Goal: Obtain resource: Obtain resource

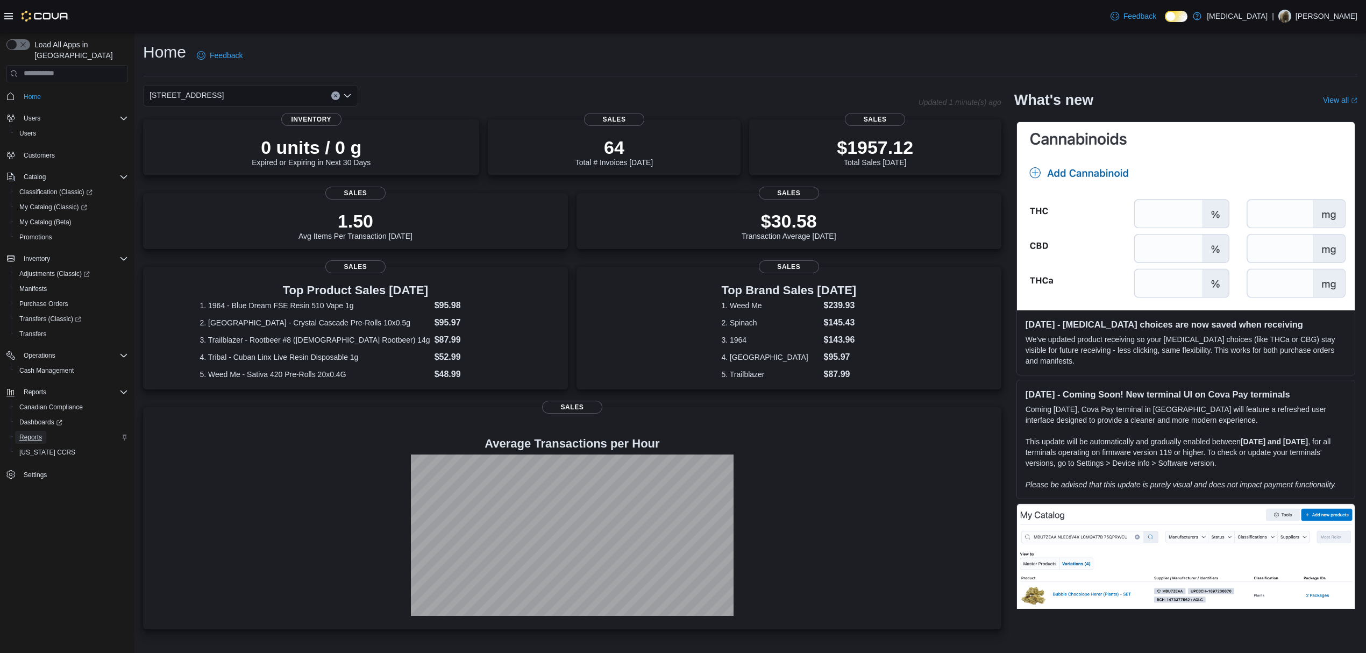
click at [37, 433] on span "Reports" at bounding box center [30, 437] width 23 height 9
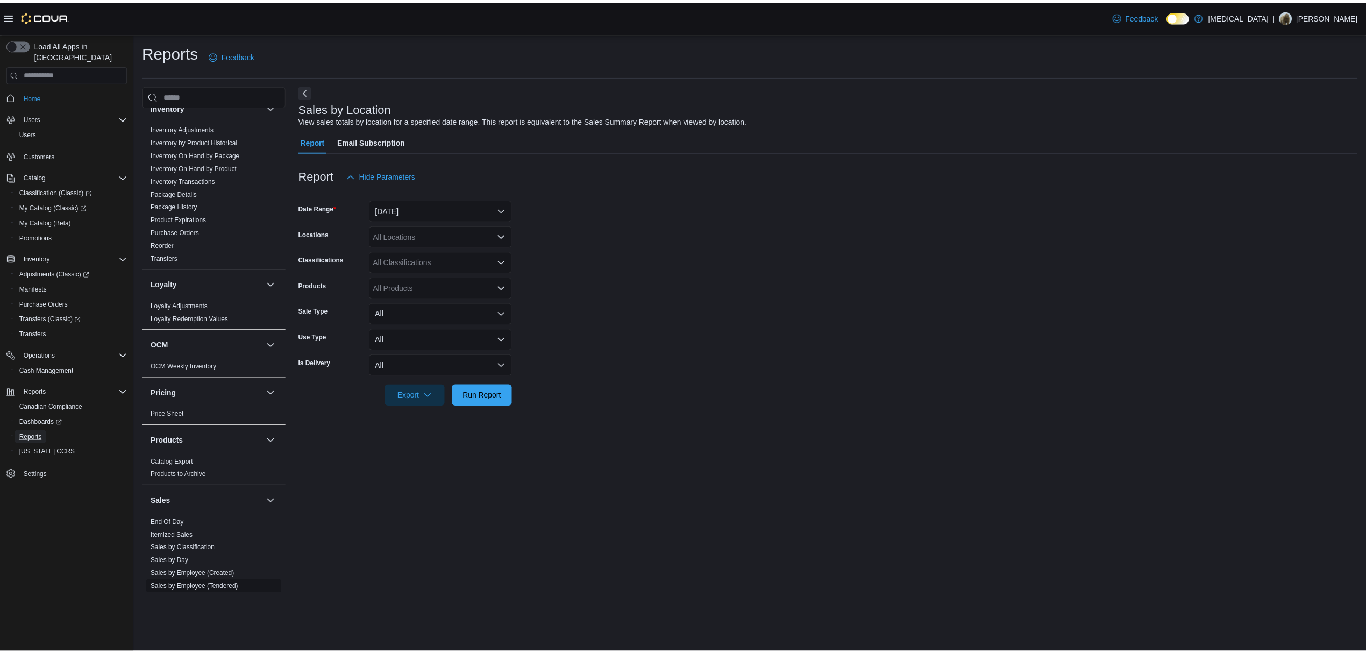
scroll to position [502, 0]
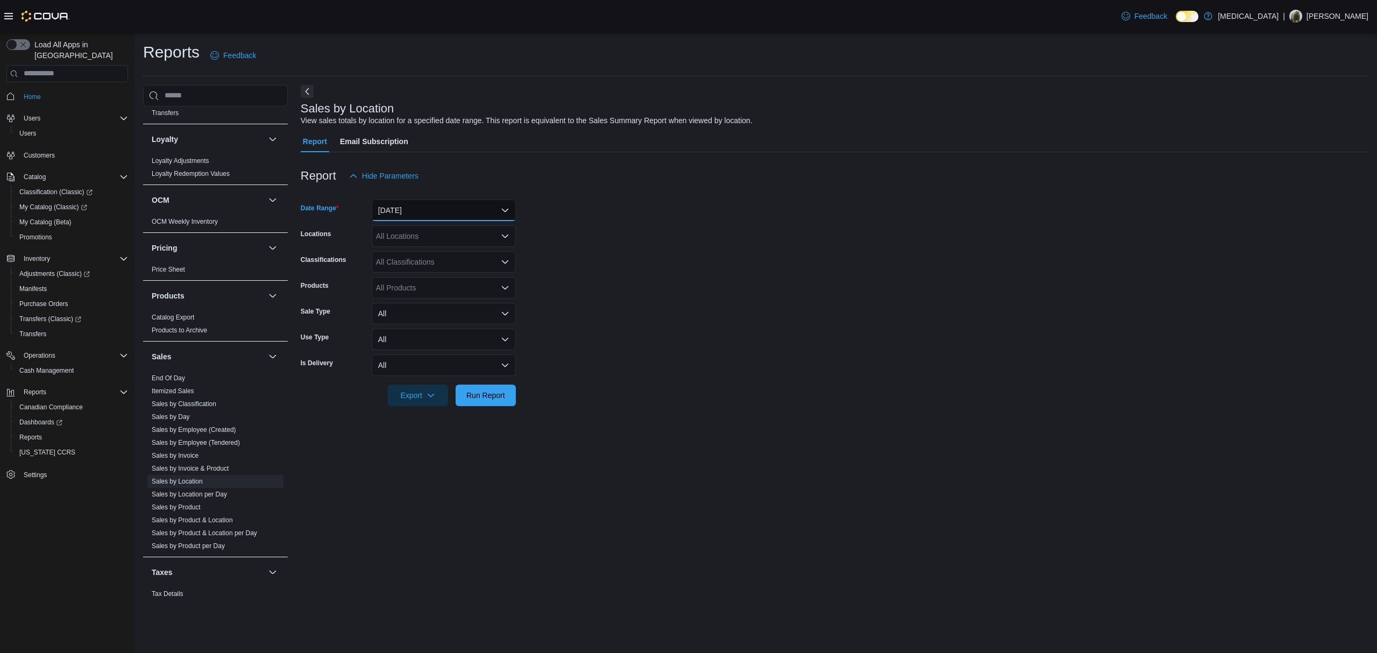
click at [396, 207] on button "Yesterday" at bounding box center [444, 211] width 144 height 22
click at [407, 243] on button "Today" at bounding box center [444, 254] width 144 height 22
click at [810, 250] on form "Date Range Today Locations All Locations Classifications All Classifications Pr…" at bounding box center [835, 296] width 1068 height 219
click at [487, 402] on span "Run Report" at bounding box center [485, 395] width 47 height 22
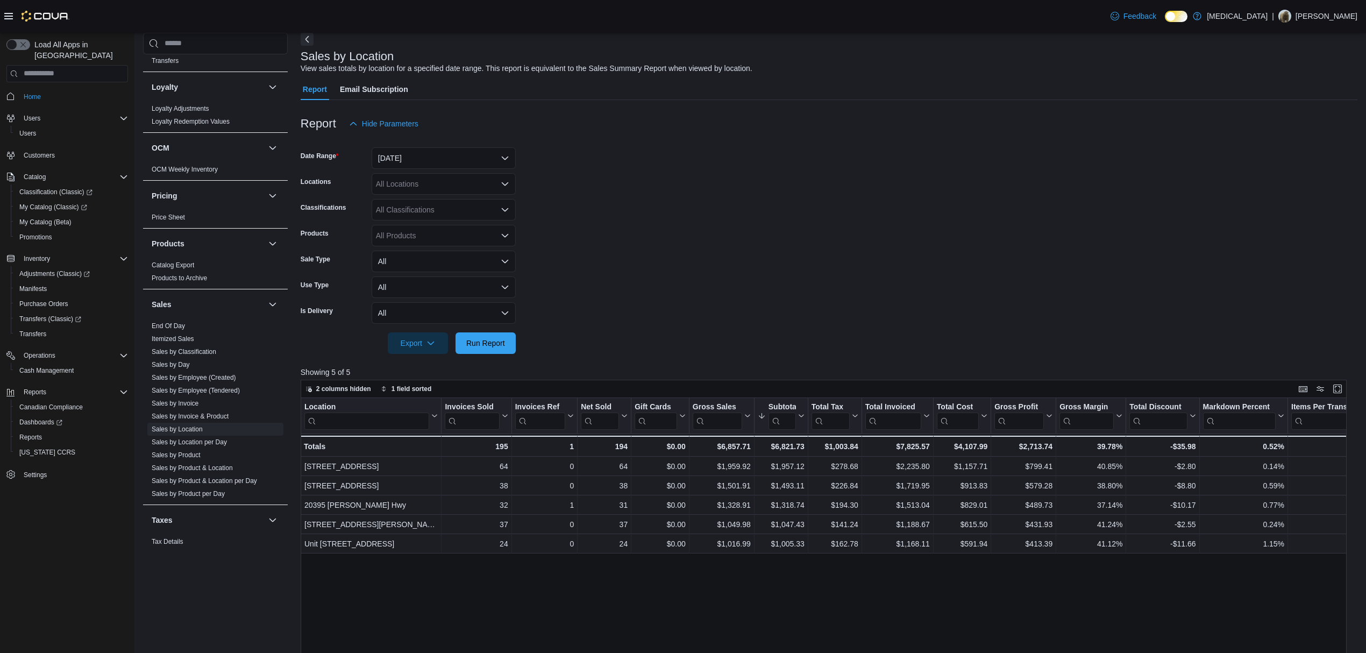
scroll to position [143, 0]
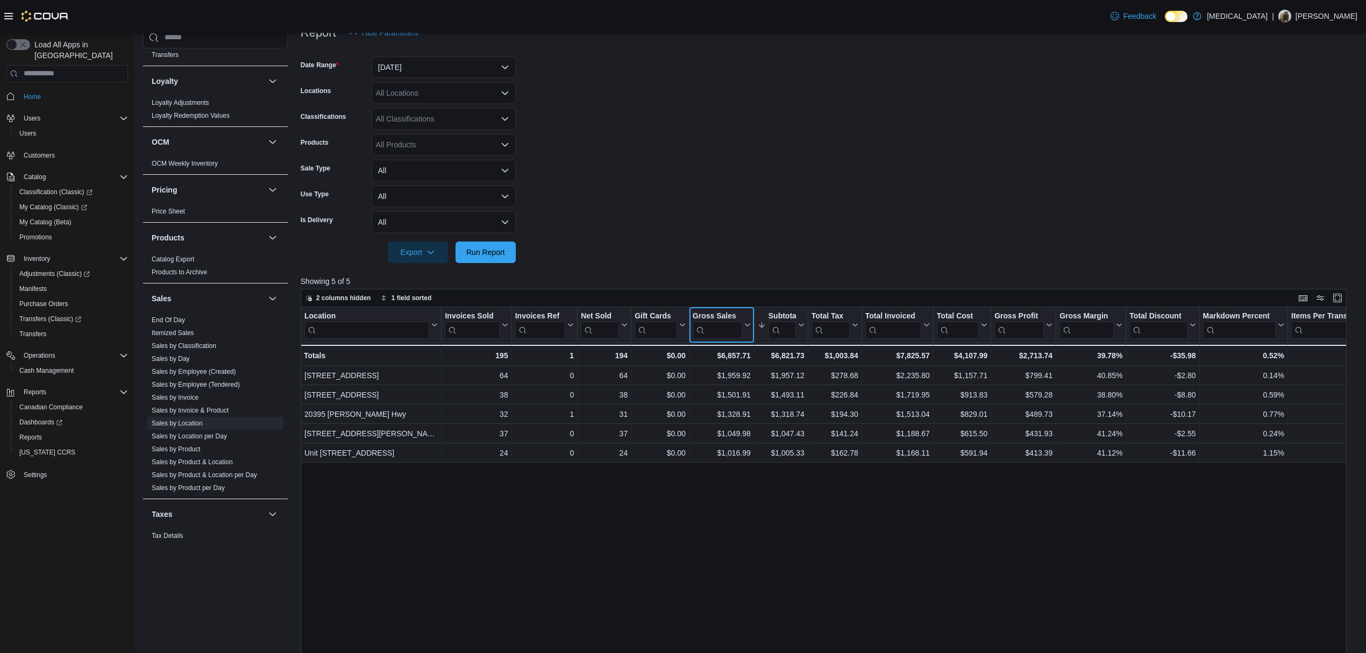
click at [742, 315] on button "Gross Sales" at bounding box center [722, 324] width 58 height 27
click at [724, 377] on span "Sort High-Low" at bounding box center [728, 379] width 41 height 9
click at [717, 165] on form "Date Range Today Locations All Locations Classifications All Classifications Pr…" at bounding box center [829, 153] width 1057 height 219
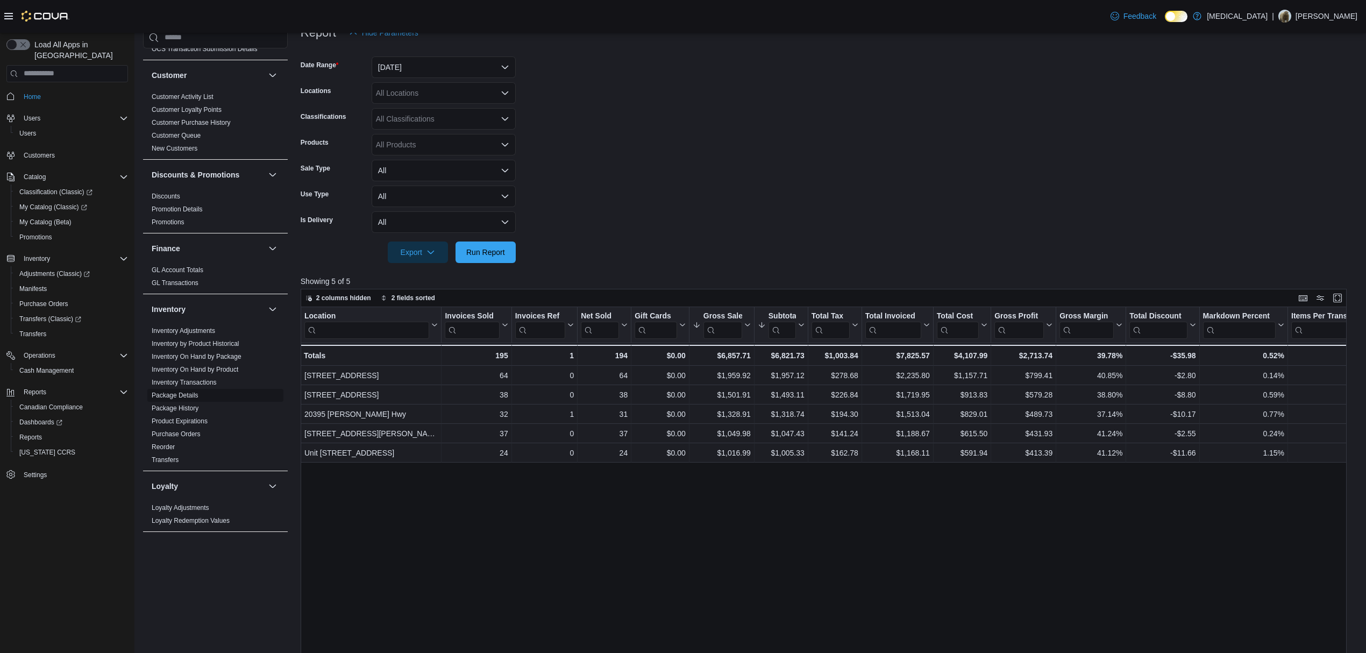
scroll to position [0, 0]
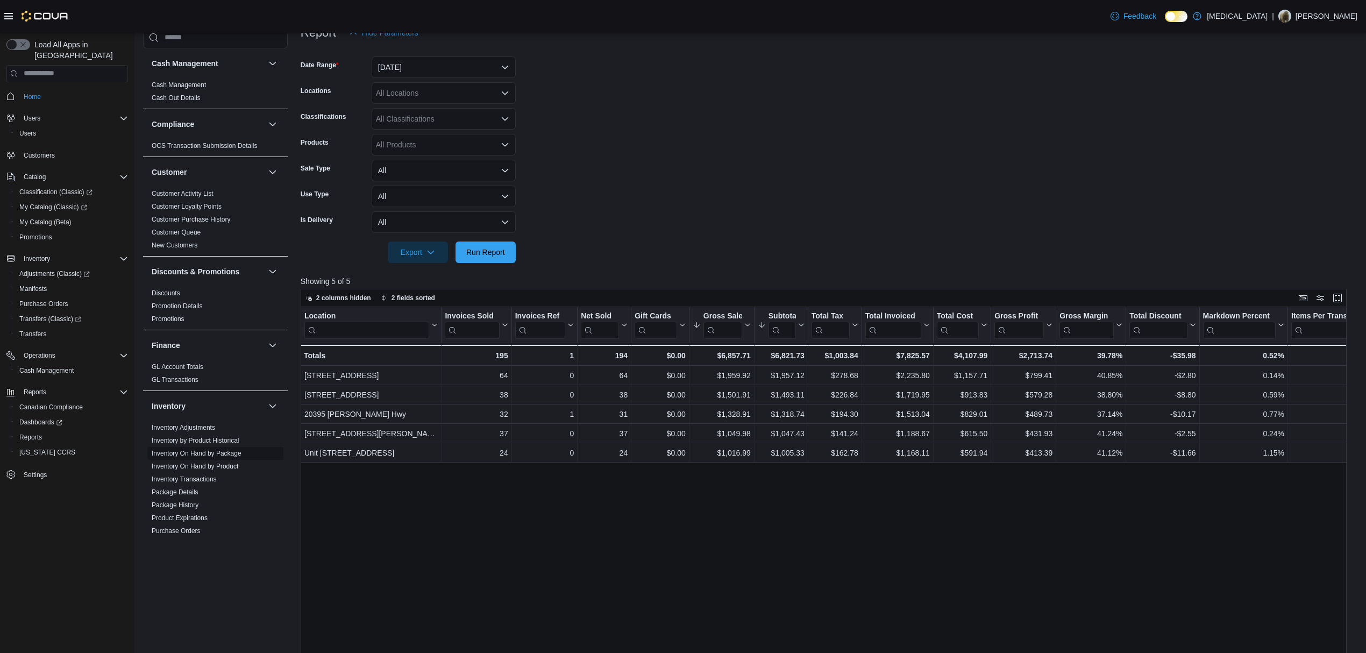
click at [199, 452] on link "Inventory On Hand by Package" at bounding box center [197, 454] width 90 height 8
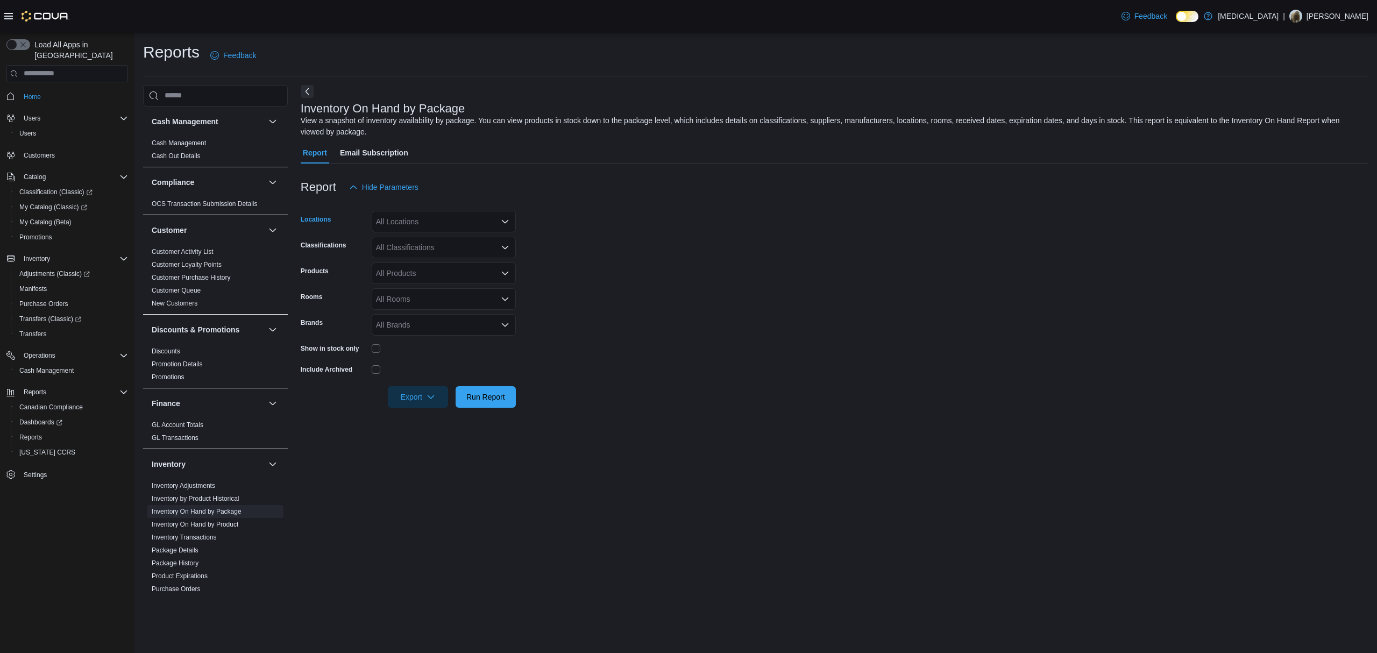
click at [424, 216] on div "All Locations" at bounding box center [444, 222] width 144 height 22
click at [439, 268] on span "[STREET_ADDRESS]" at bounding box center [432, 271] width 74 height 11
click at [447, 220] on icon "Remove 3039 Granville Street from selection in this group" at bounding box center [450, 221] width 6 height 6
click at [450, 284] on div "[STREET_ADDRESS]" at bounding box center [443, 286] width 131 height 11
click at [518, 256] on form "Locations [STREET_ADDRESS] Selected. [STREET_ADDRESS] Press Backspace to delete…" at bounding box center [835, 303] width 1068 height 210
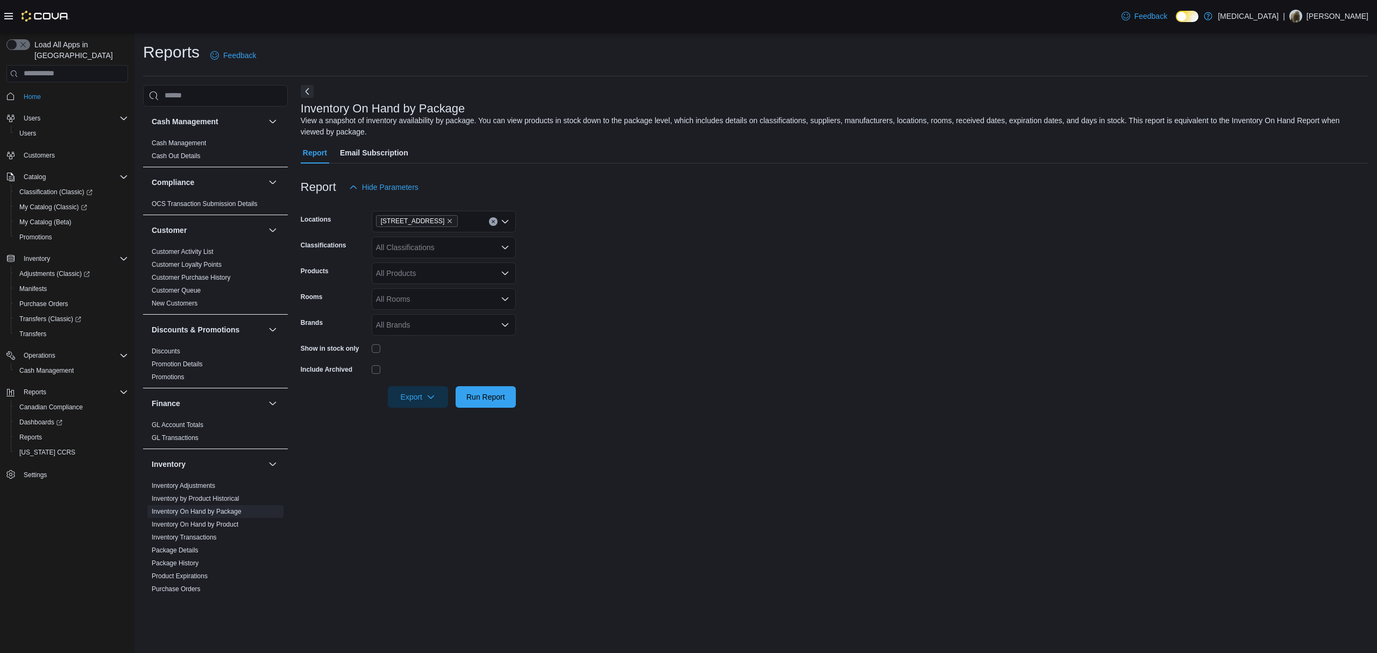
click at [434, 258] on form "Locations 460 Granville St Classifications All Classifications Products All Pro…" at bounding box center [835, 303] width 1068 height 210
click at [421, 249] on div "All Classifications" at bounding box center [444, 248] width 144 height 22
click at [580, 257] on form "Locations [STREET_ADDRESS] Classifications All Classifications Combo box. Selec…" at bounding box center [835, 303] width 1068 height 210
click at [409, 398] on span "Export" at bounding box center [417, 397] width 47 height 22
click at [431, 420] on span "Export to Excel" at bounding box center [419, 418] width 48 height 9
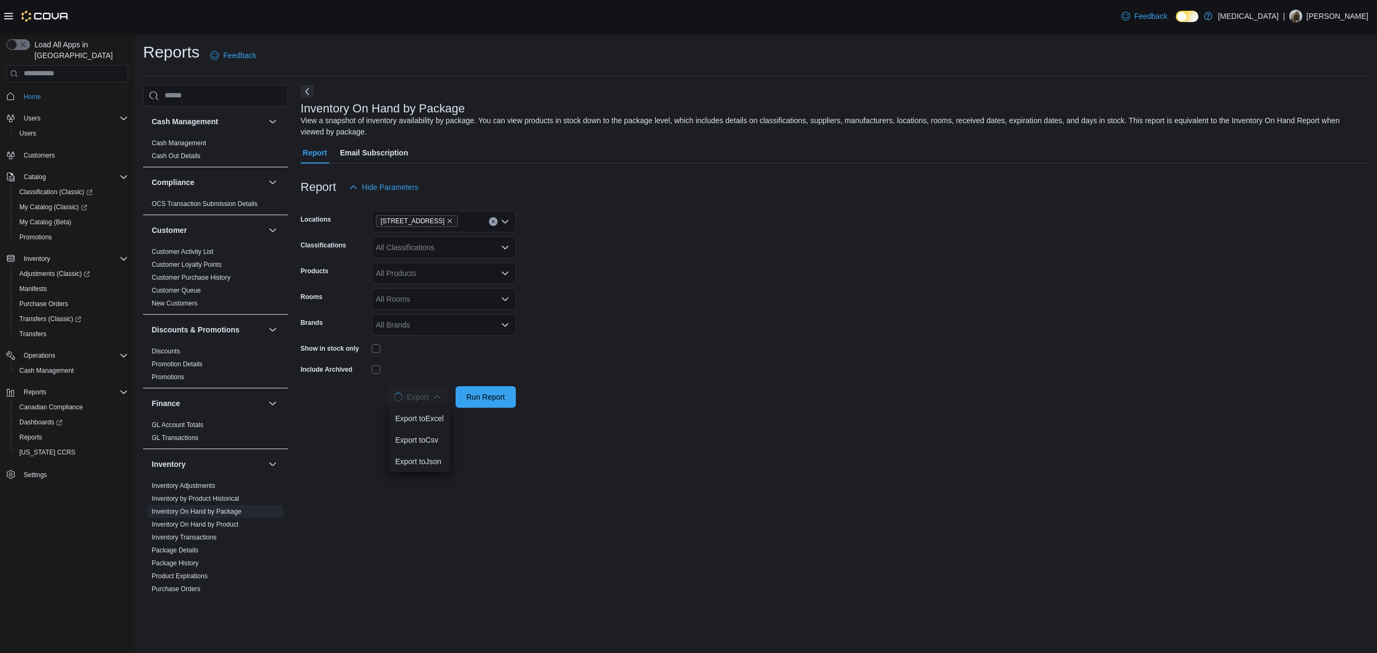
click at [1147, 205] on div at bounding box center [835, 204] width 1068 height 13
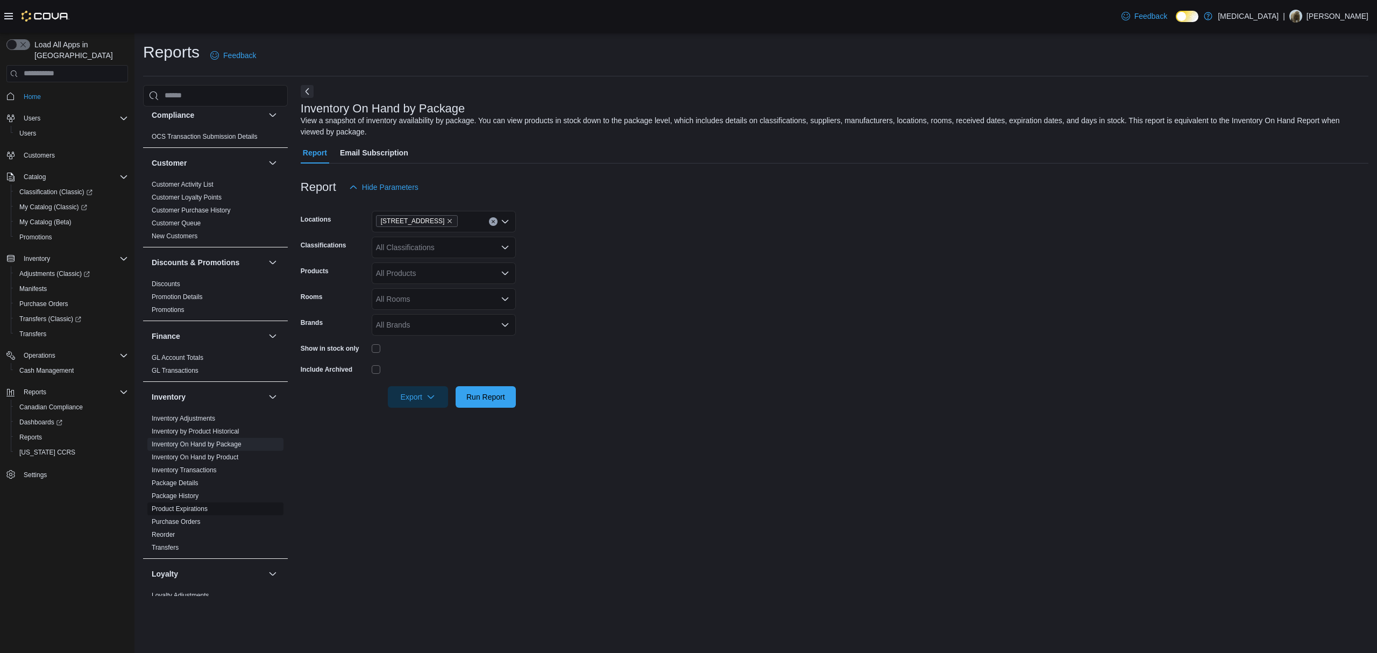
scroll to position [143, 0]
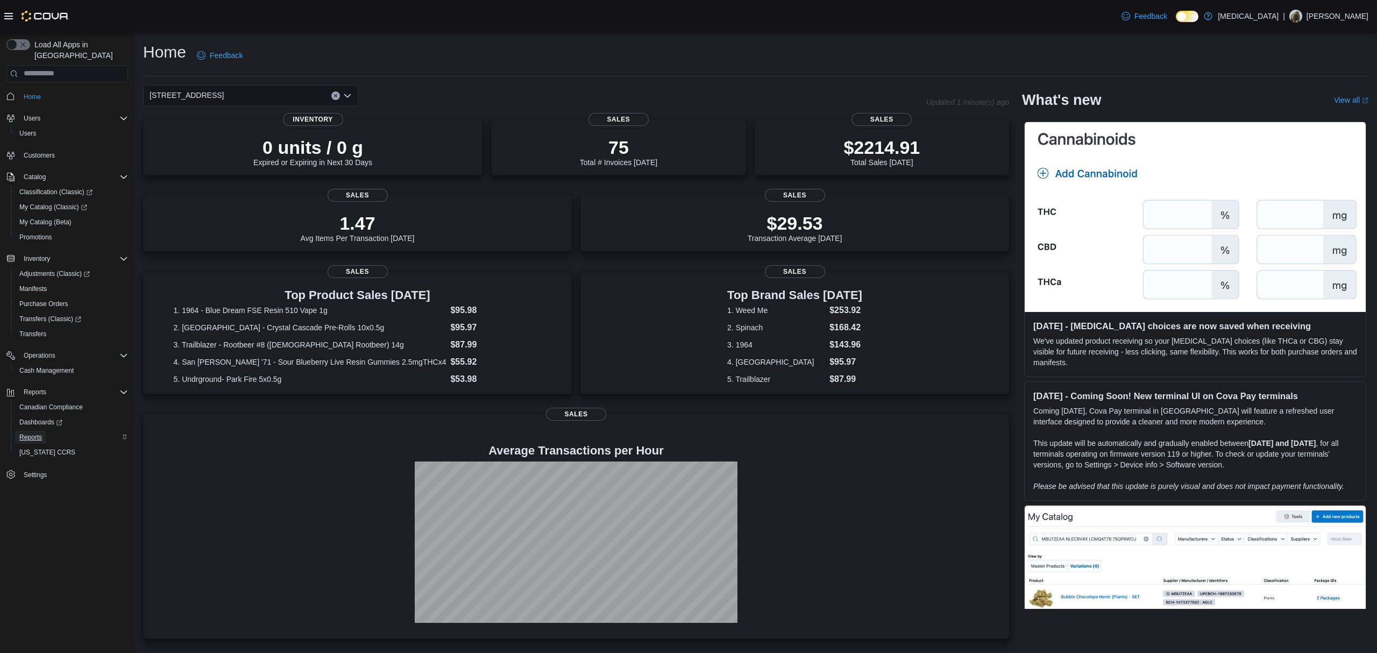
click at [42, 431] on link "Reports" at bounding box center [30, 437] width 31 height 13
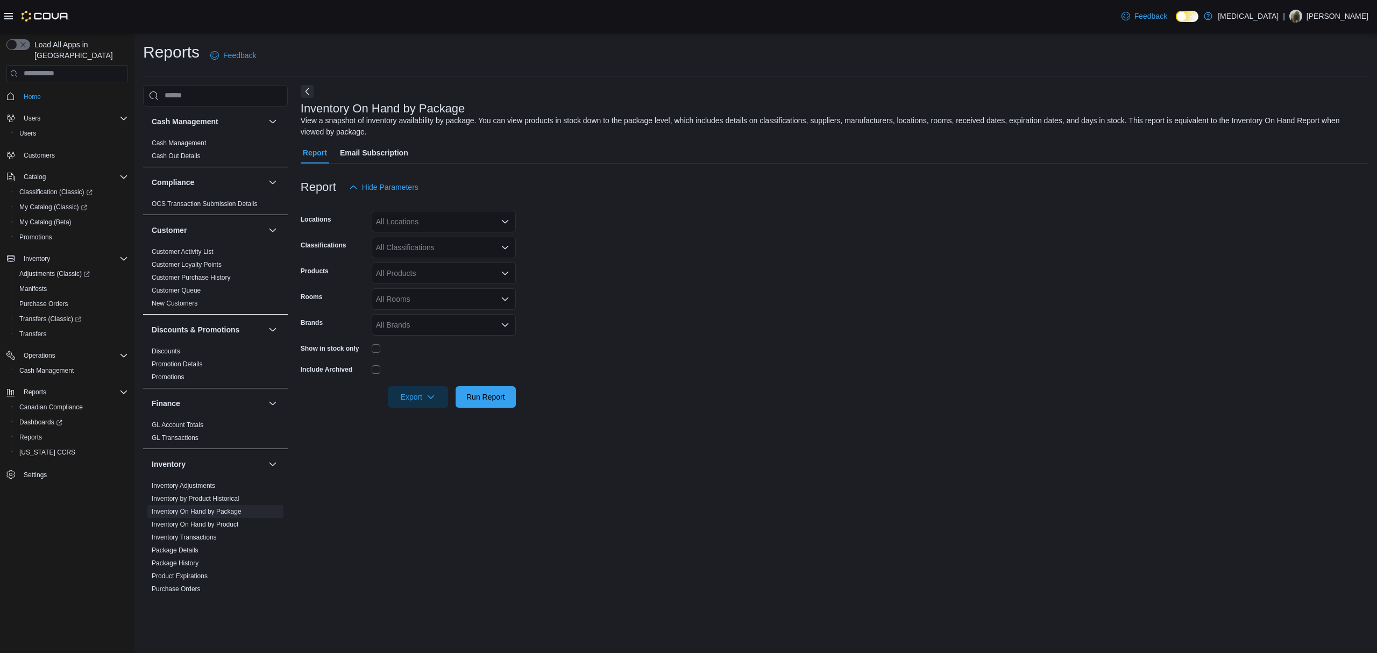
click at [446, 228] on div "All Locations" at bounding box center [444, 222] width 144 height 22
click at [444, 287] on span "[STREET_ADDRESS]" at bounding box center [432, 286] width 74 height 11
click at [668, 287] on form "Locations [STREET_ADDRESS] Selected. [STREET_ADDRESS] Press Backspace to delete…" at bounding box center [835, 303] width 1068 height 210
click at [464, 246] on div "All Classifications" at bounding box center [444, 248] width 144 height 22
click at [664, 274] on form "Locations [STREET_ADDRESS] Classifications All Classifications Combo box. Selec…" at bounding box center [835, 303] width 1068 height 210
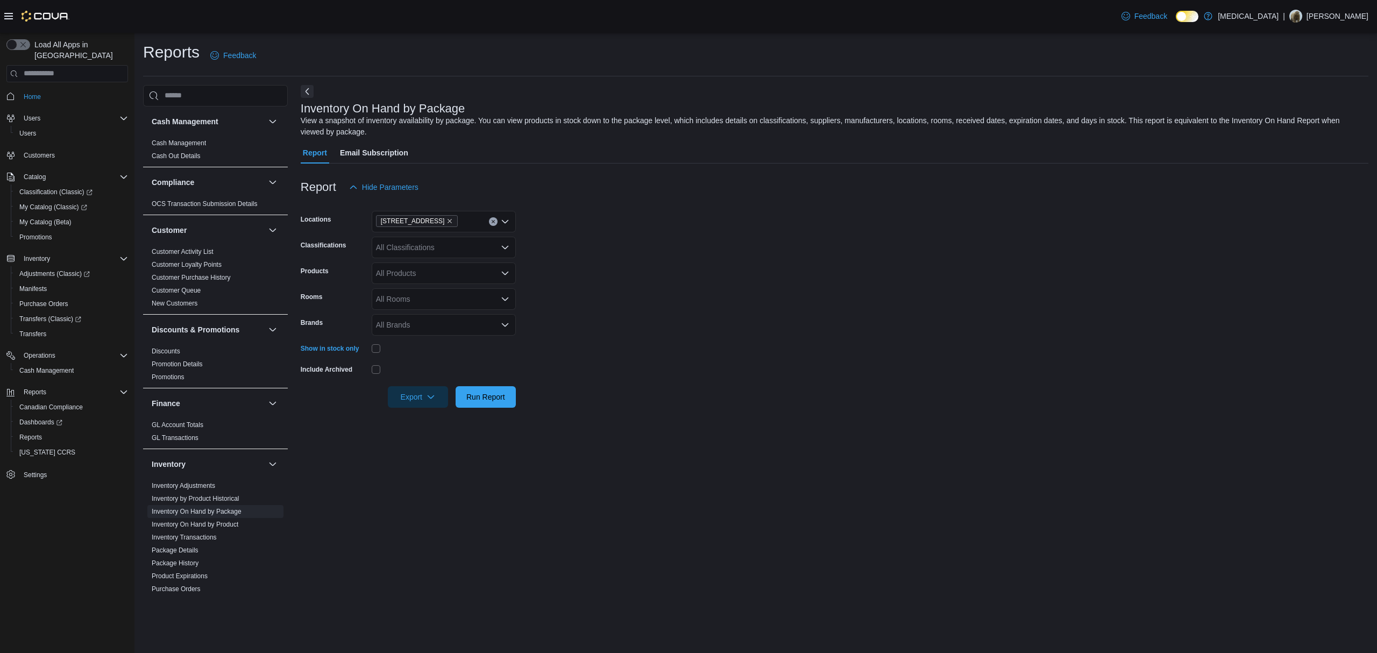
click at [439, 252] on div "All Classifications" at bounding box center [444, 248] width 144 height 22
click at [448, 301] on div "Pre-Roll" at bounding box center [443, 297] width 131 height 11
drag, startPoint x: 597, startPoint y: 297, endPoint x: 548, endPoint y: 327, distance: 57.5
click at [595, 299] on form "Locations [STREET_ADDRESS] Classifications Pre-Roll Combo box. Selected. Pre-Ro…" at bounding box center [835, 303] width 1068 height 210
click at [474, 396] on span "Run Report" at bounding box center [485, 396] width 39 height 11
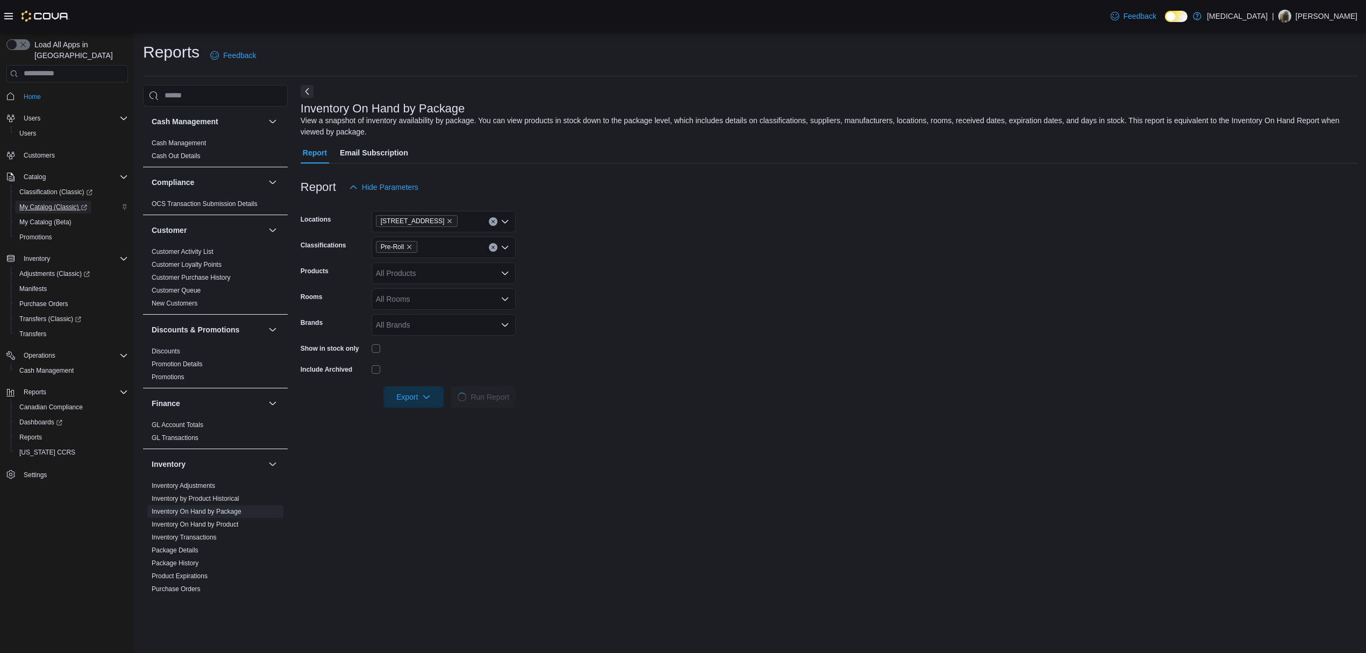
click at [44, 203] on span "My Catalog (Classic)" at bounding box center [53, 207] width 68 height 9
